Goal: Task Accomplishment & Management: Use online tool/utility

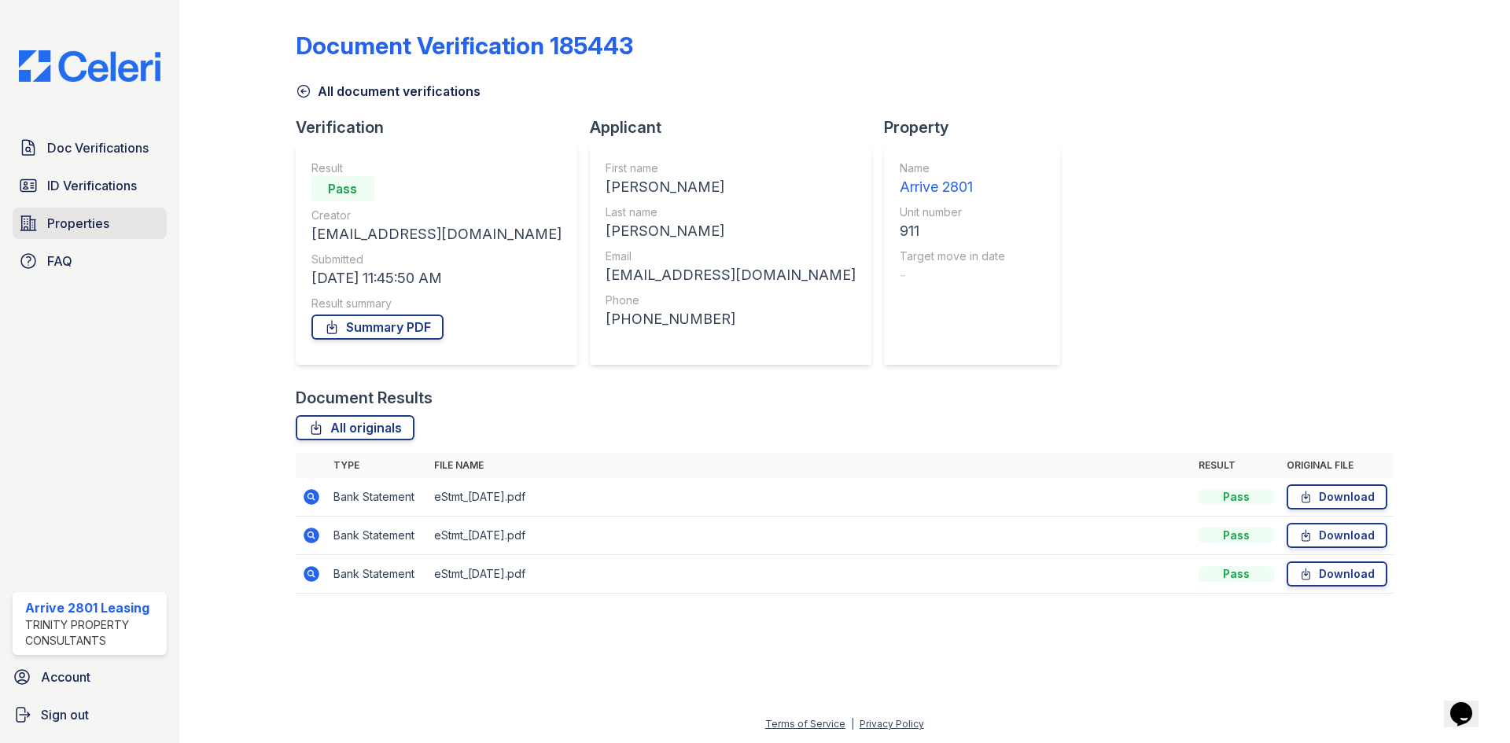
click at [58, 224] on span "Properties" at bounding box center [78, 223] width 62 height 19
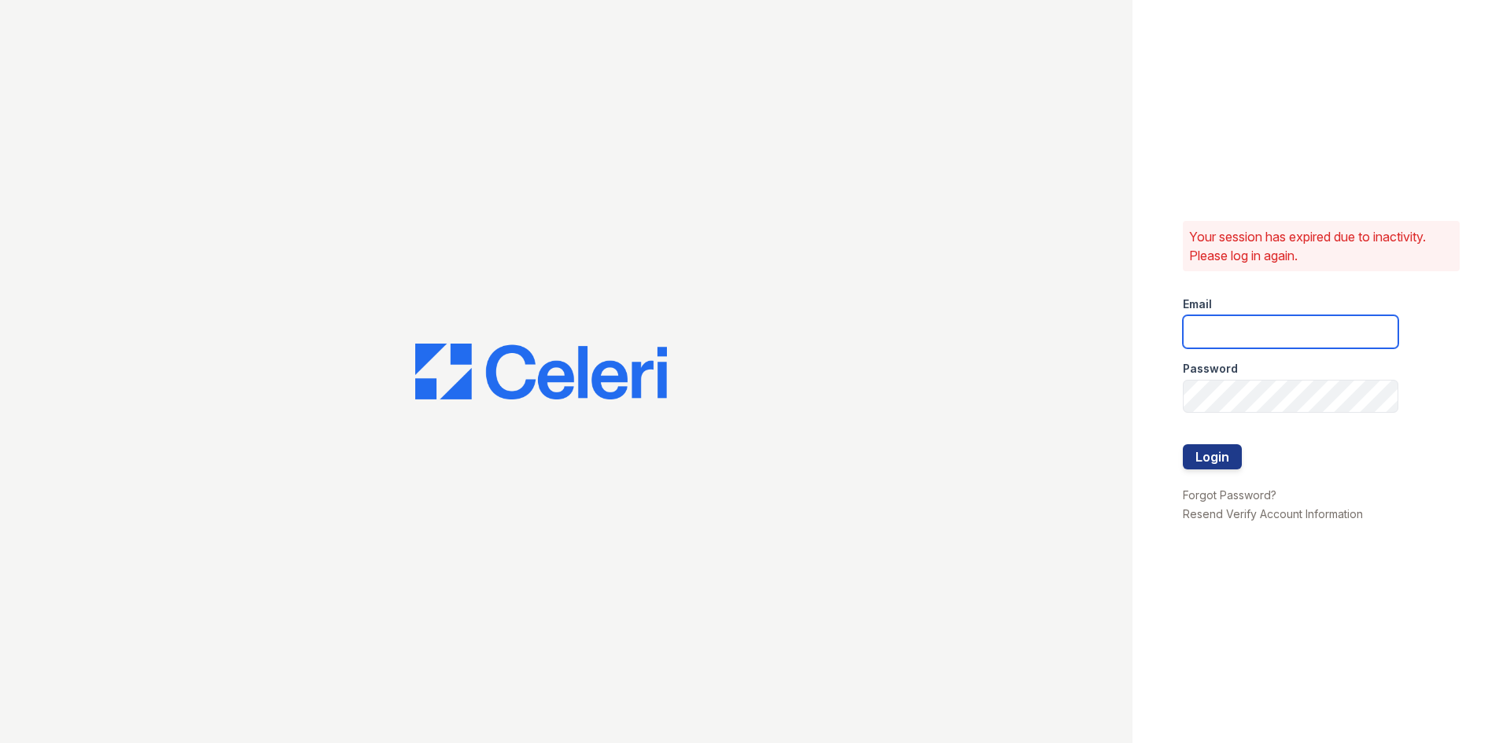
type input "[EMAIL_ADDRESS][DOMAIN_NAME]"
click at [1222, 448] on button "Login" at bounding box center [1212, 456] width 59 height 25
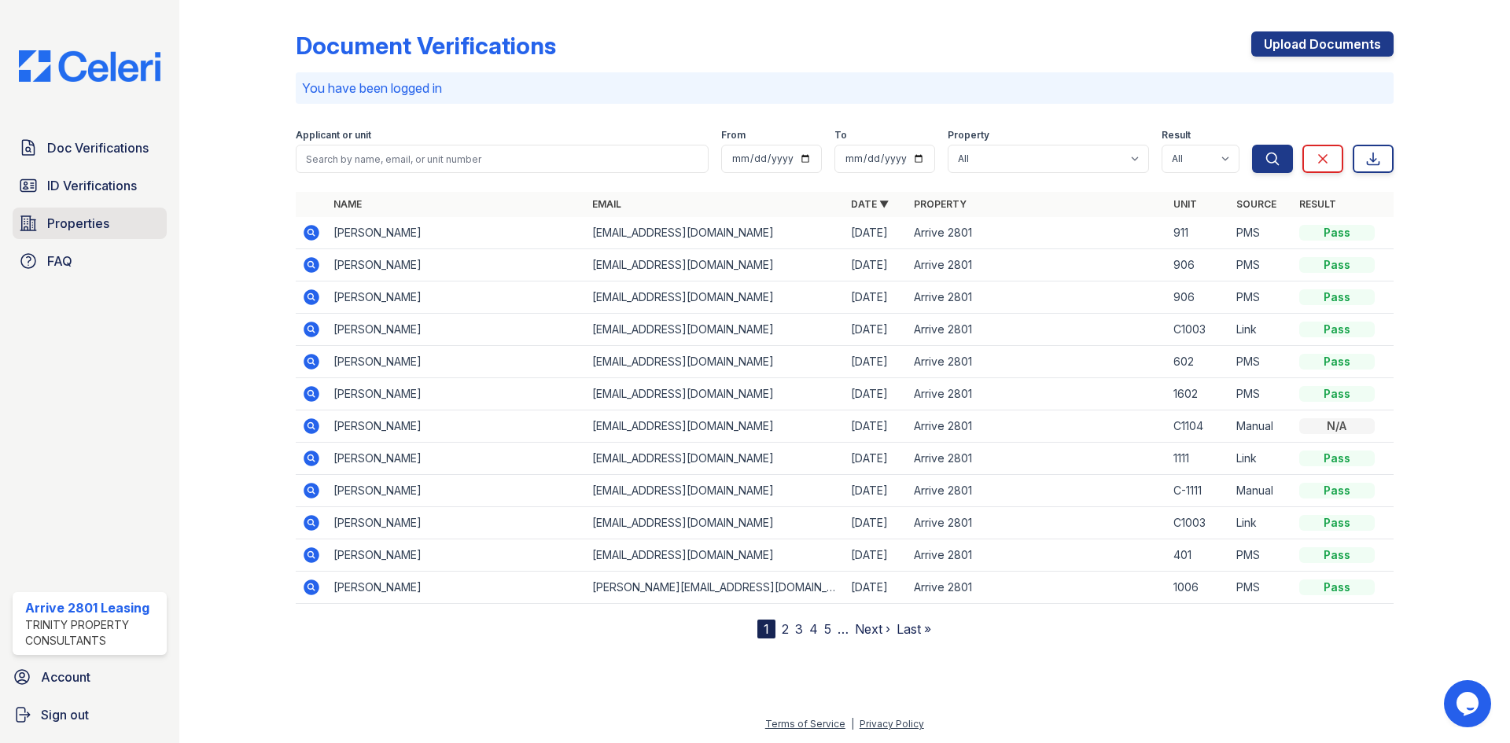
click at [125, 227] on link "Properties" at bounding box center [90, 223] width 154 height 31
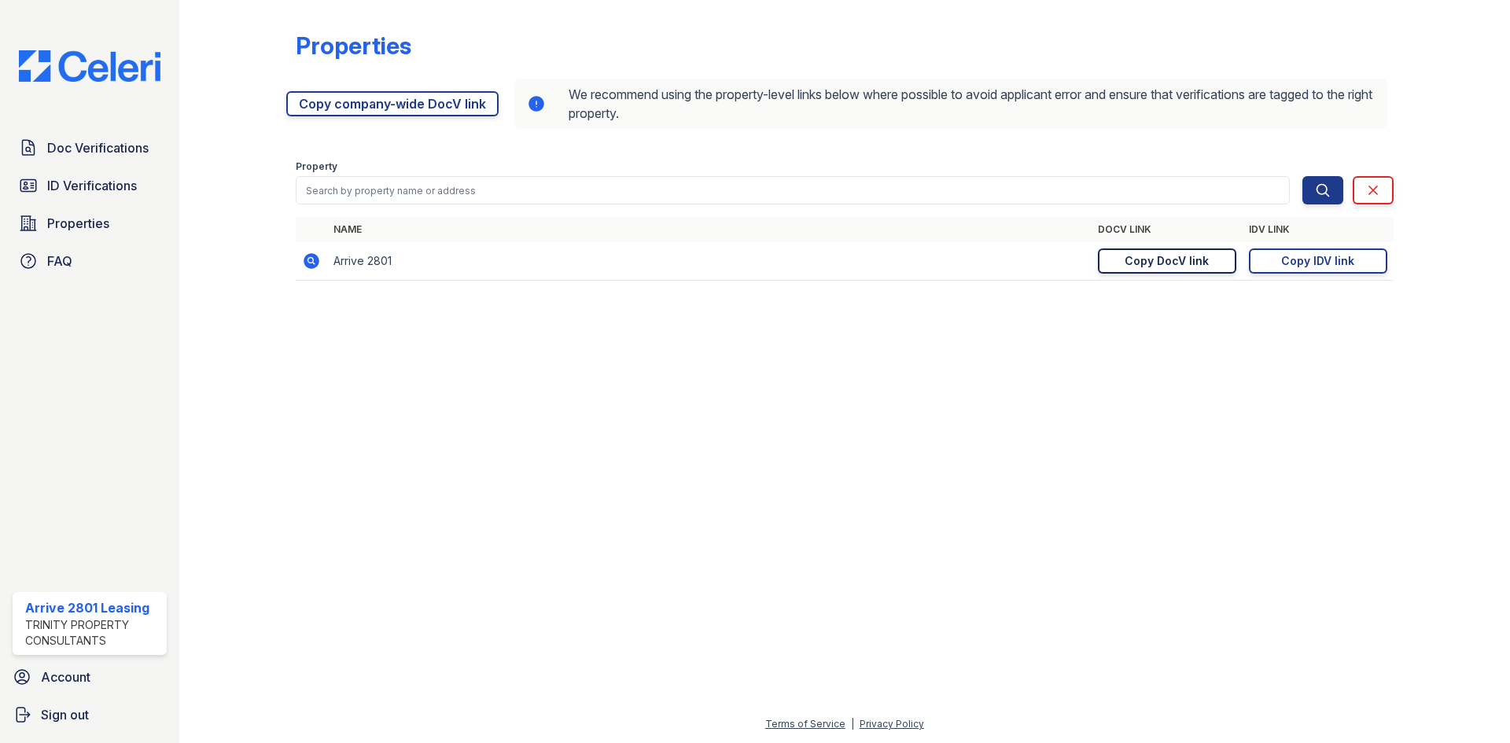
click at [1139, 251] on link "Copy DocV link Copy link" at bounding box center [1167, 260] width 138 height 25
click at [1319, 256] on div "Copy IDV link" at bounding box center [1317, 261] width 73 height 16
